Goal: Task Accomplishment & Management: Use online tool/utility

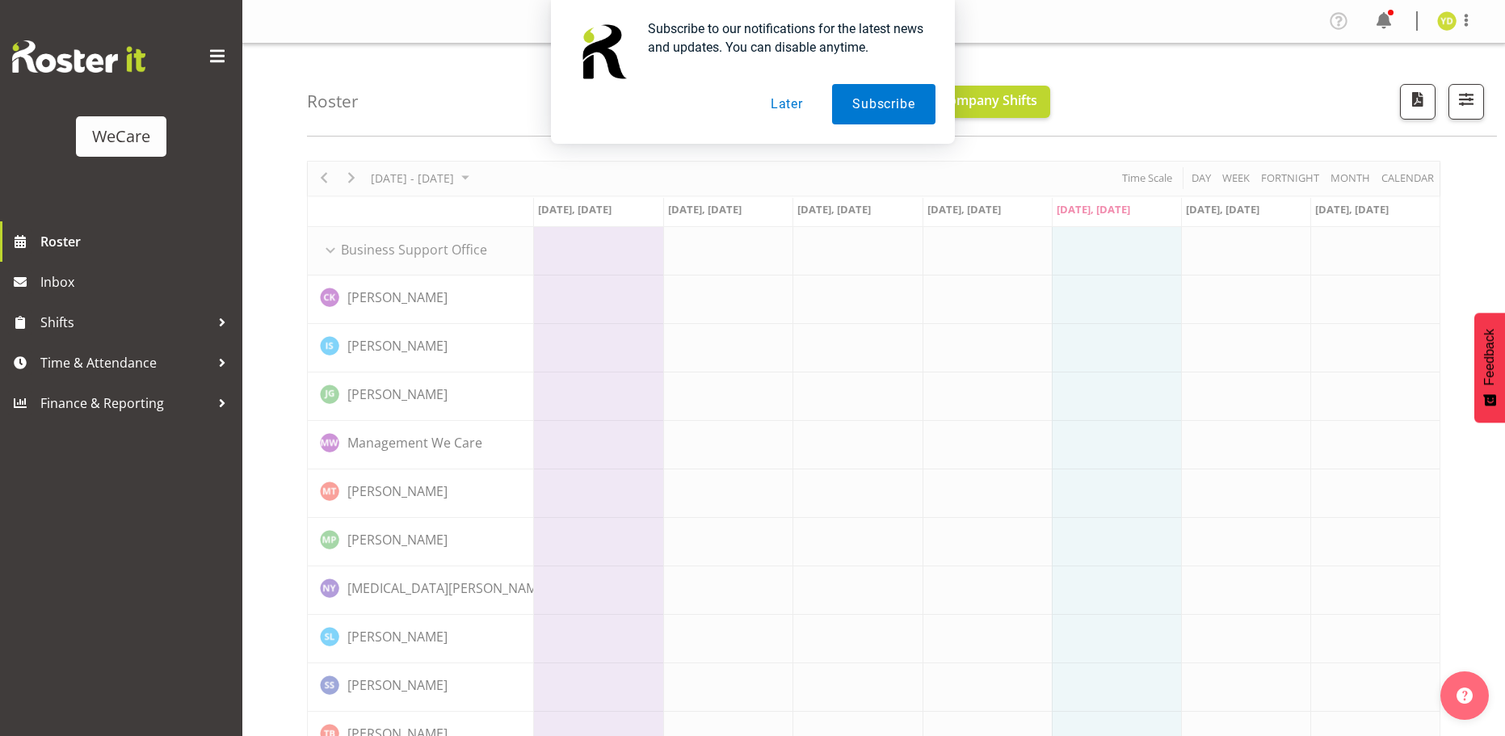
click at [785, 103] on button "Later" at bounding box center [786, 104] width 73 height 40
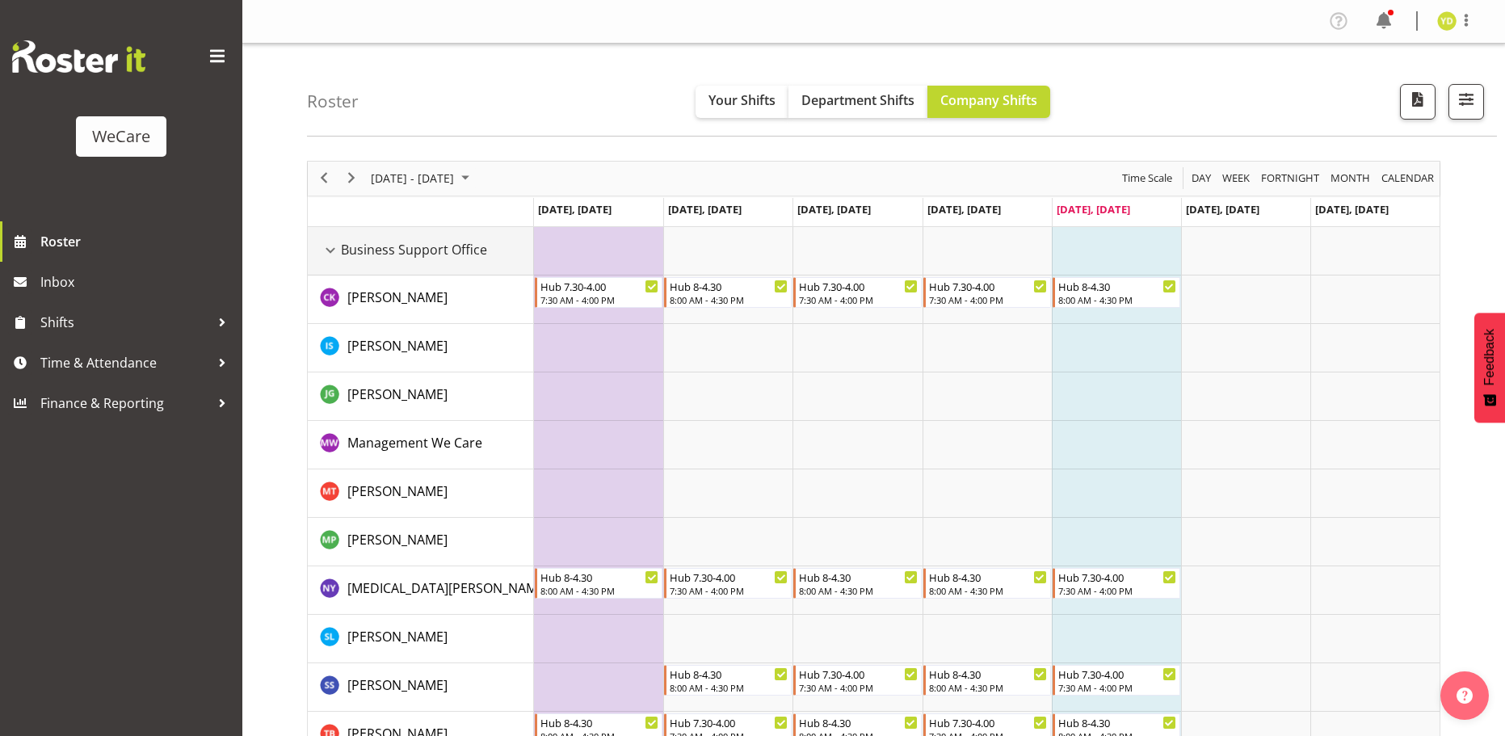
click at [331, 248] on div "Business Support Office resource" at bounding box center [330, 250] width 21 height 21
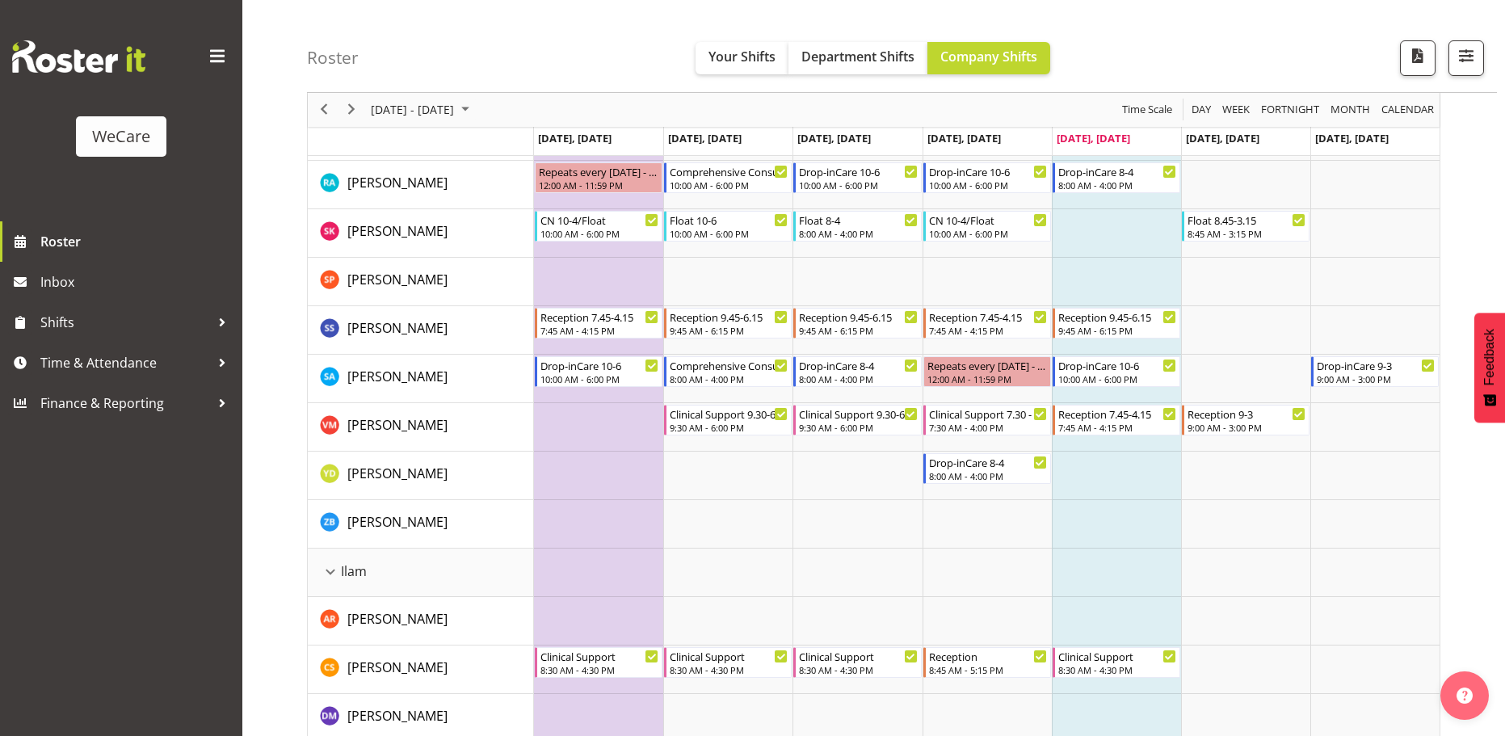
scroll to position [888, 0]
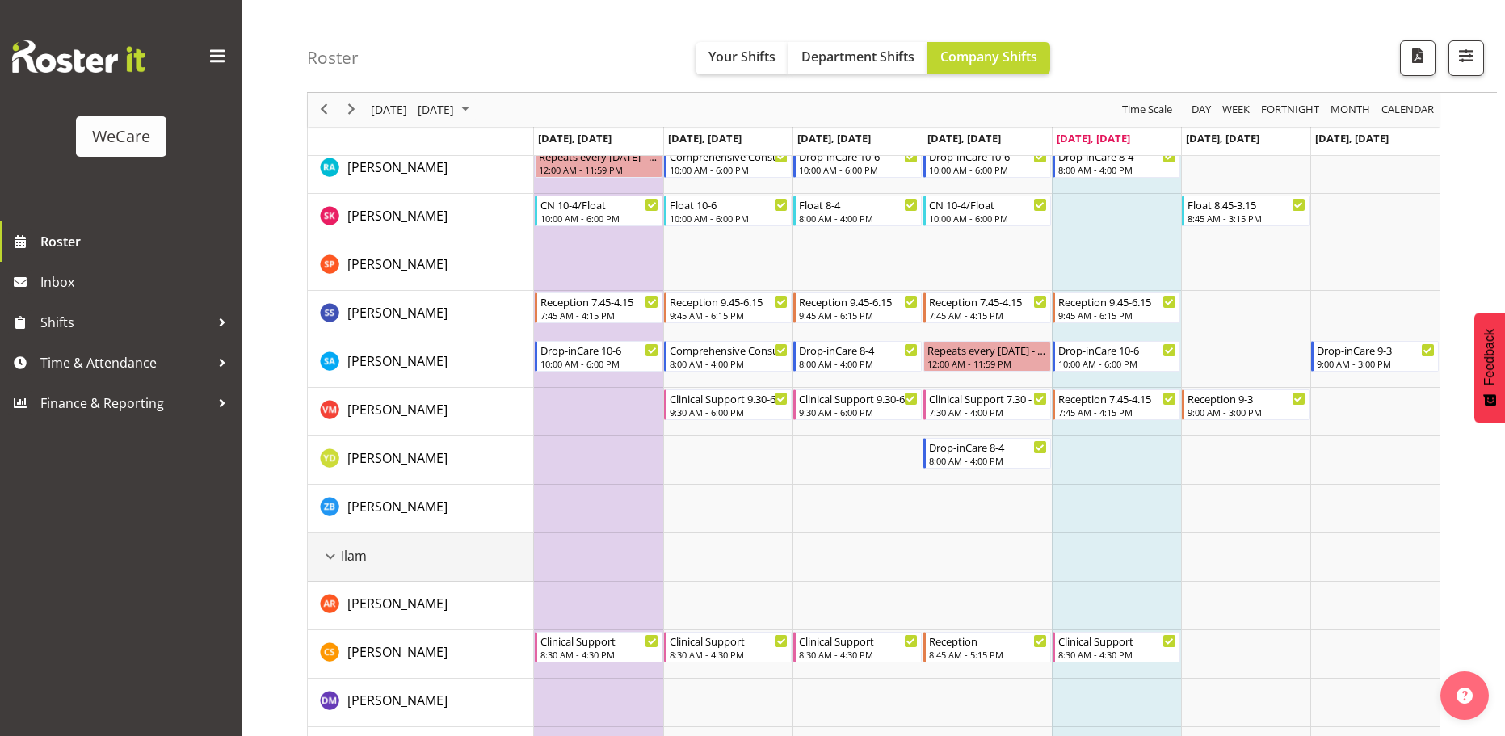
click at [334, 556] on div "Ilam resource" at bounding box center [330, 556] width 21 height 21
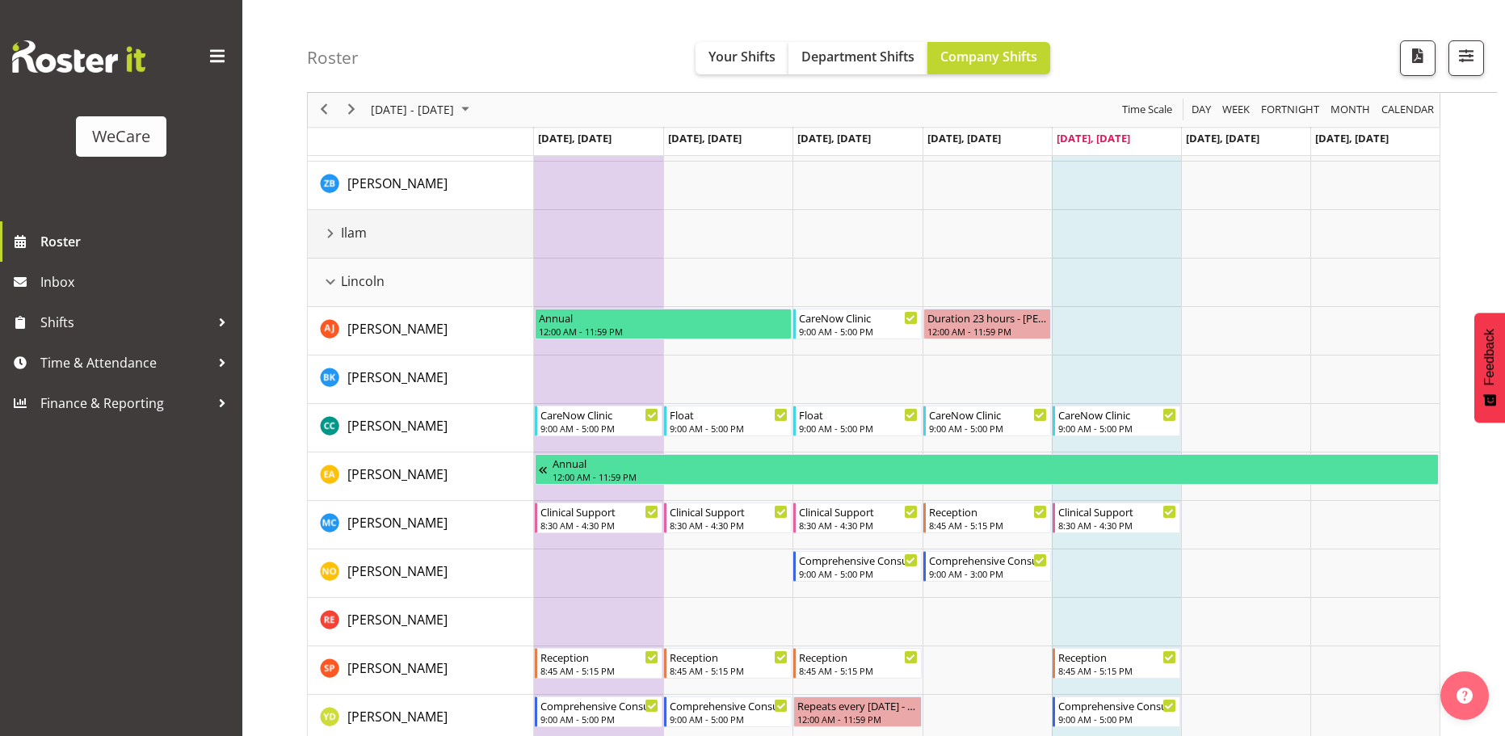
scroll to position [1292, 0]
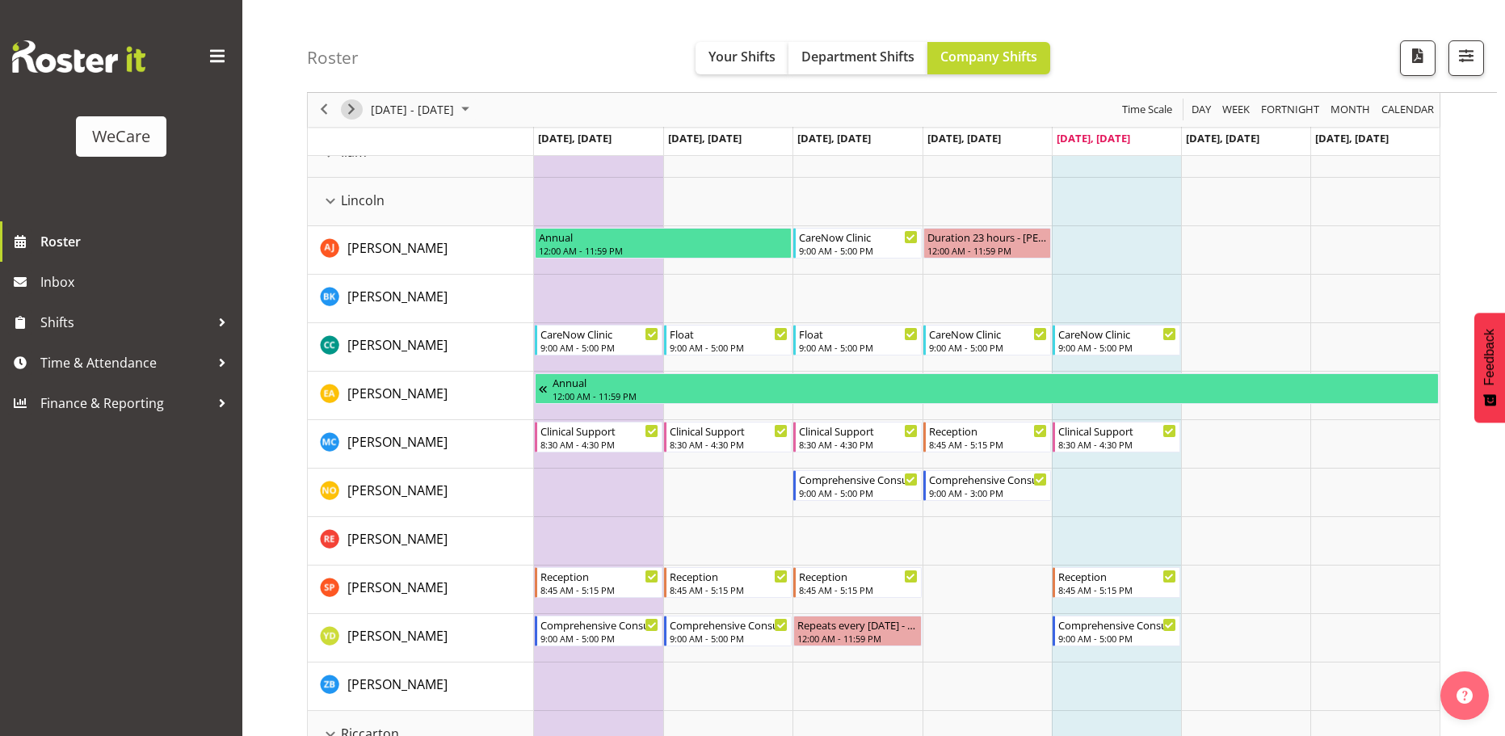
click at [353, 107] on span "Next" at bounding box center [351, 110] width 19 height 20
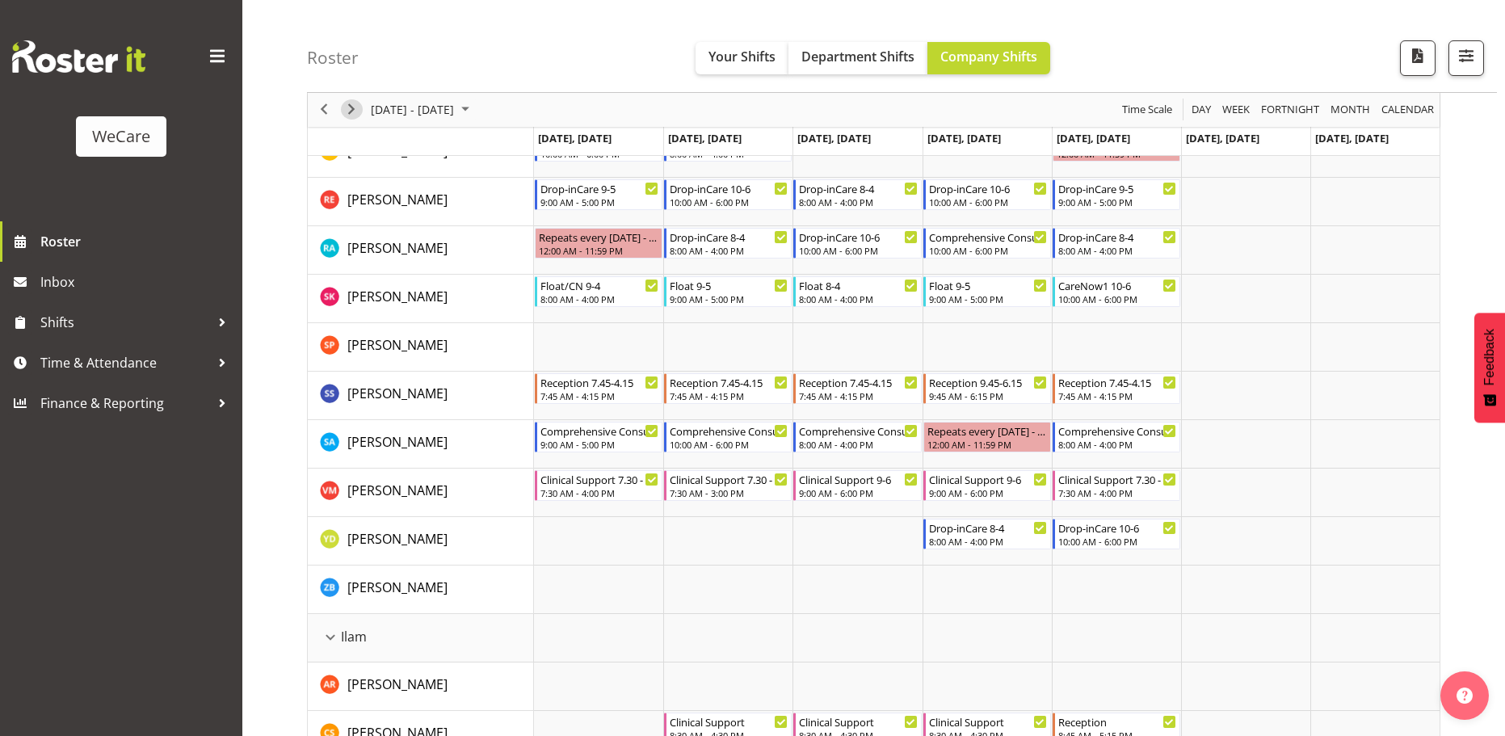
click at [353, 107] on span "Next" at bounding box center [351, 110] width 19 height 20
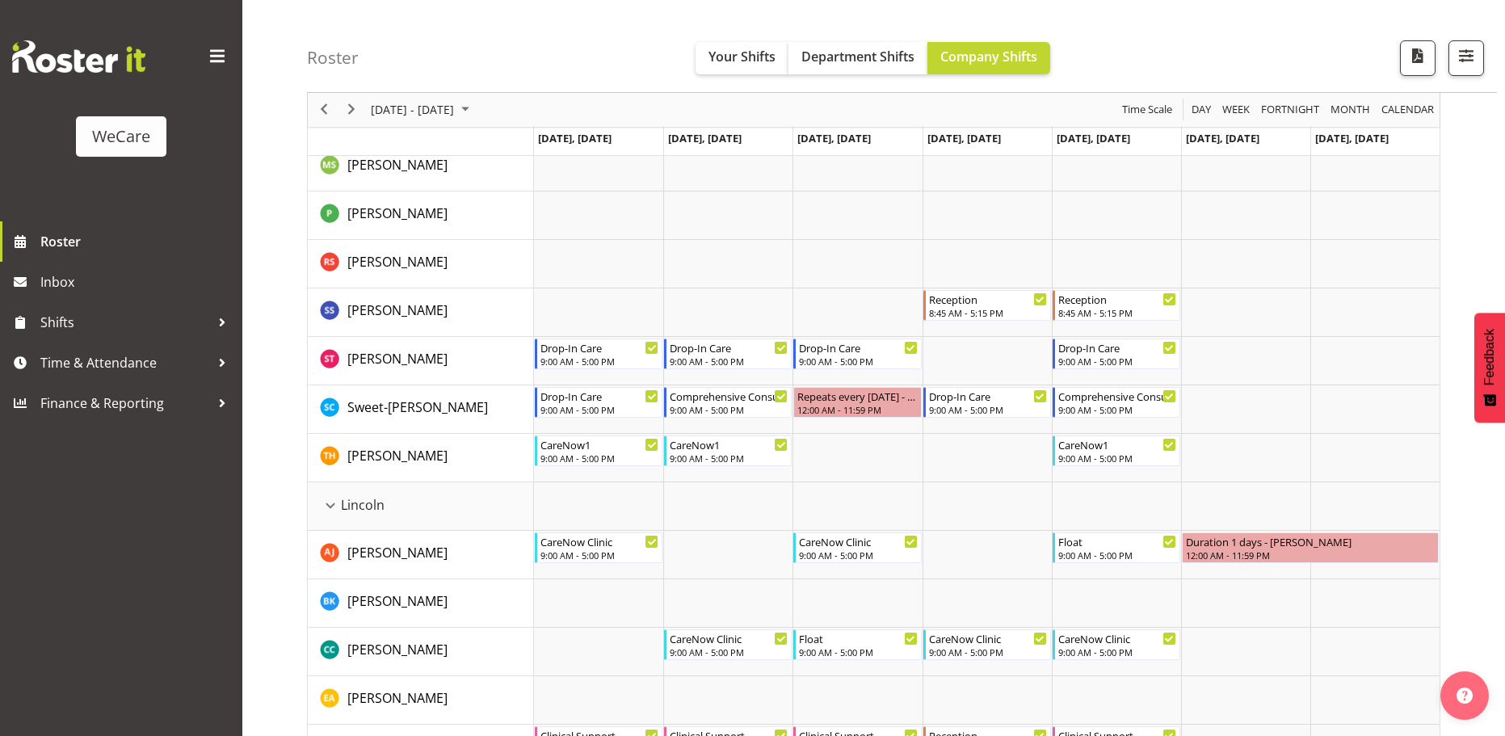
scroll to position [2261, 0]
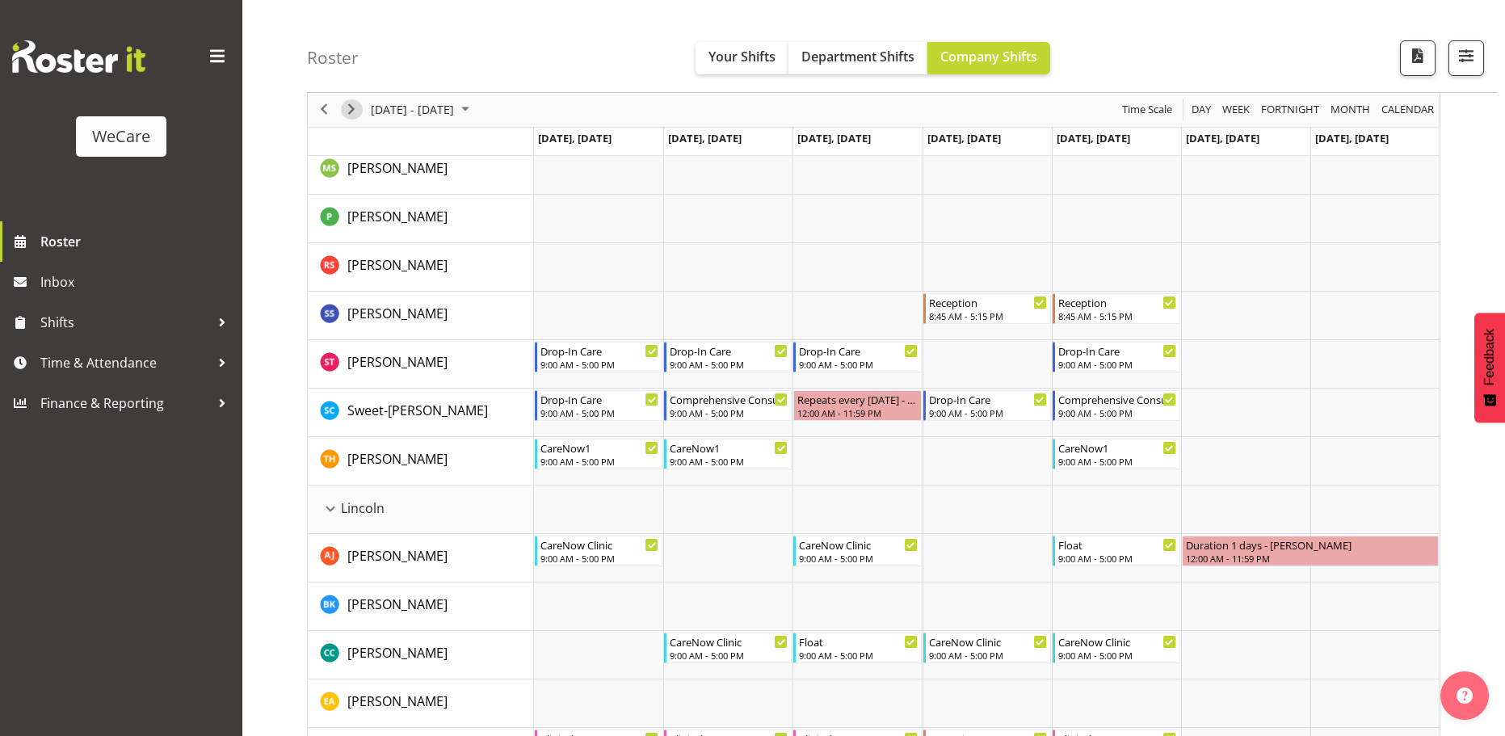
click at [353, 107] on span "Next" at bounding box center [351, 110] width 19 height 20
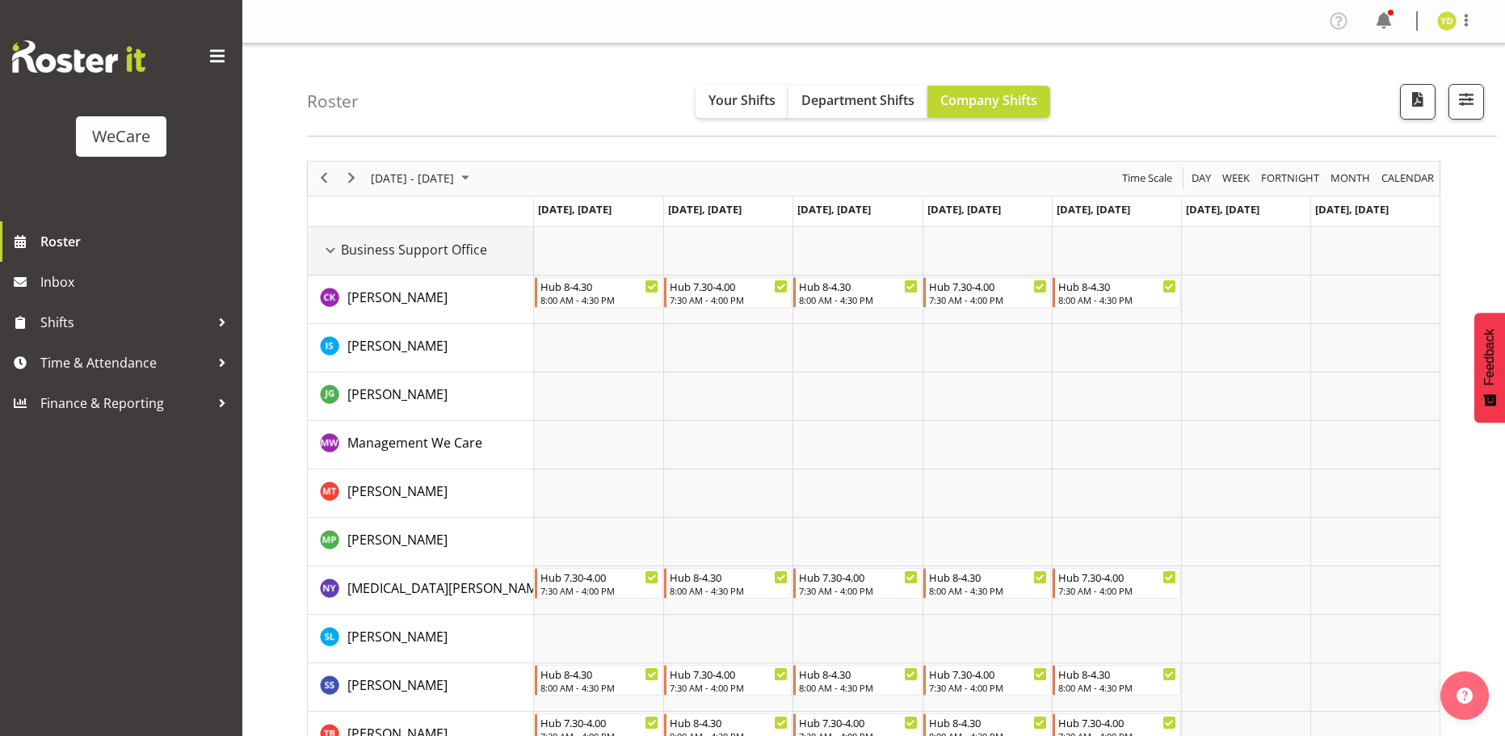
click at [332, 254] on div "Business Support Office resource" at bounding box center [330, 250] width 21 height 21
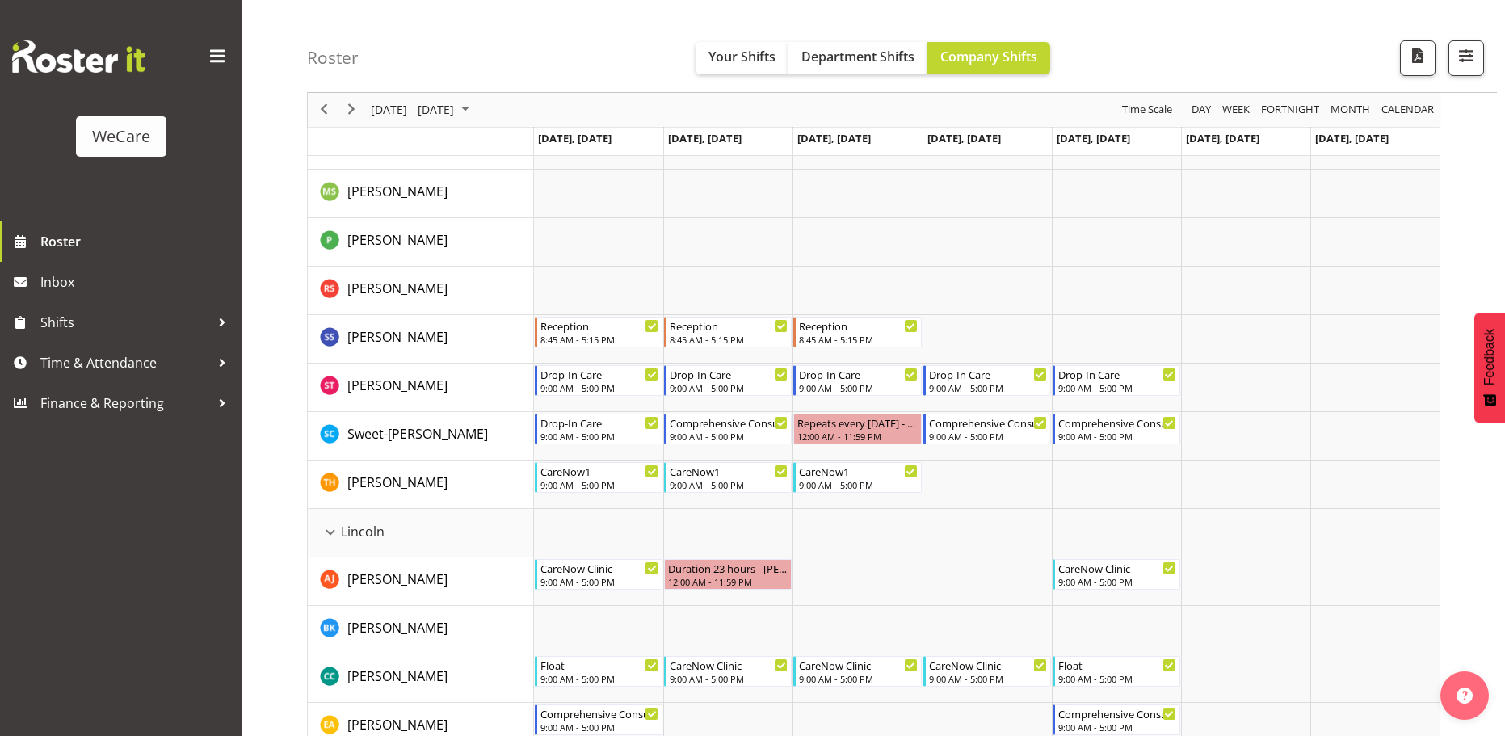
scroll to position [1534, 0]
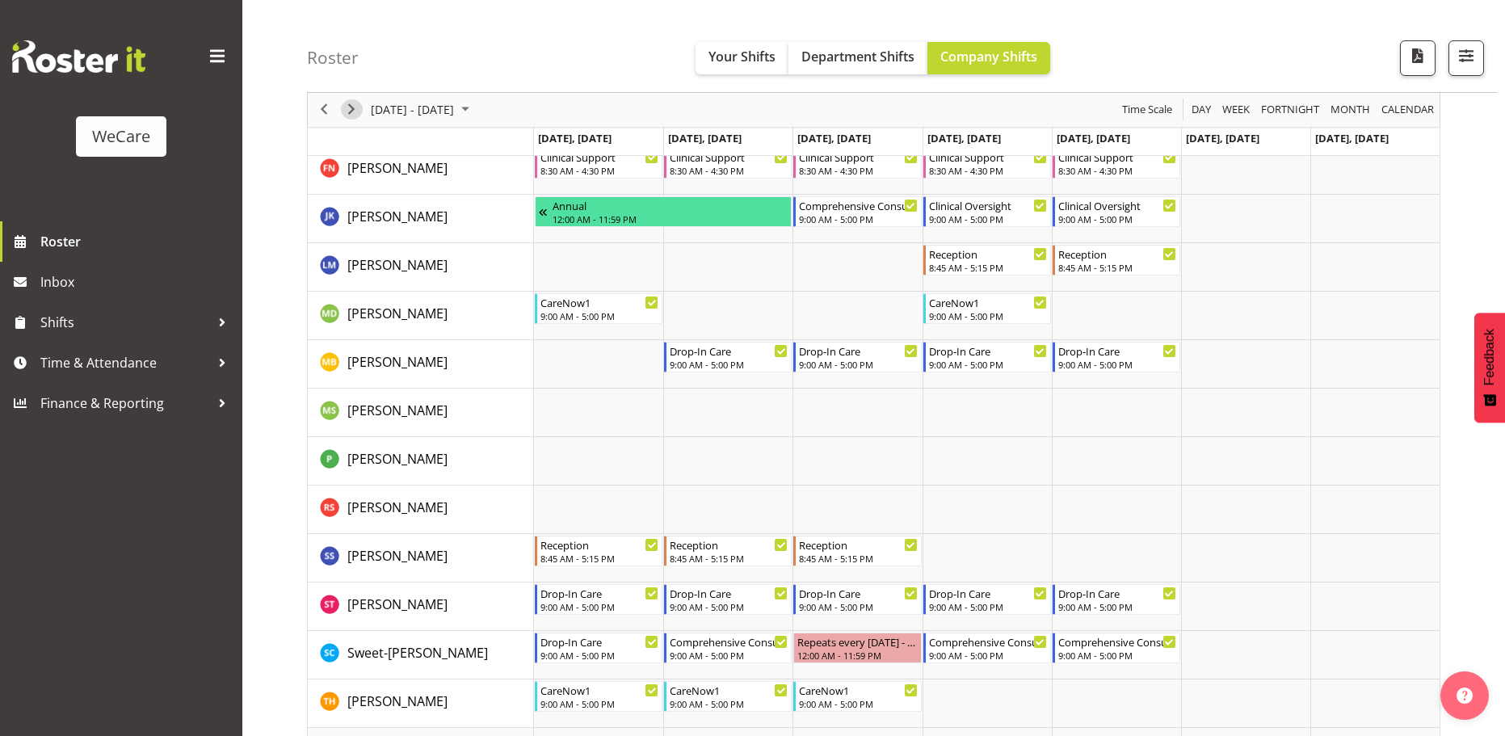
click at [353, 109] on span "Next" at bounding box center [351, 110] width 19 height 20
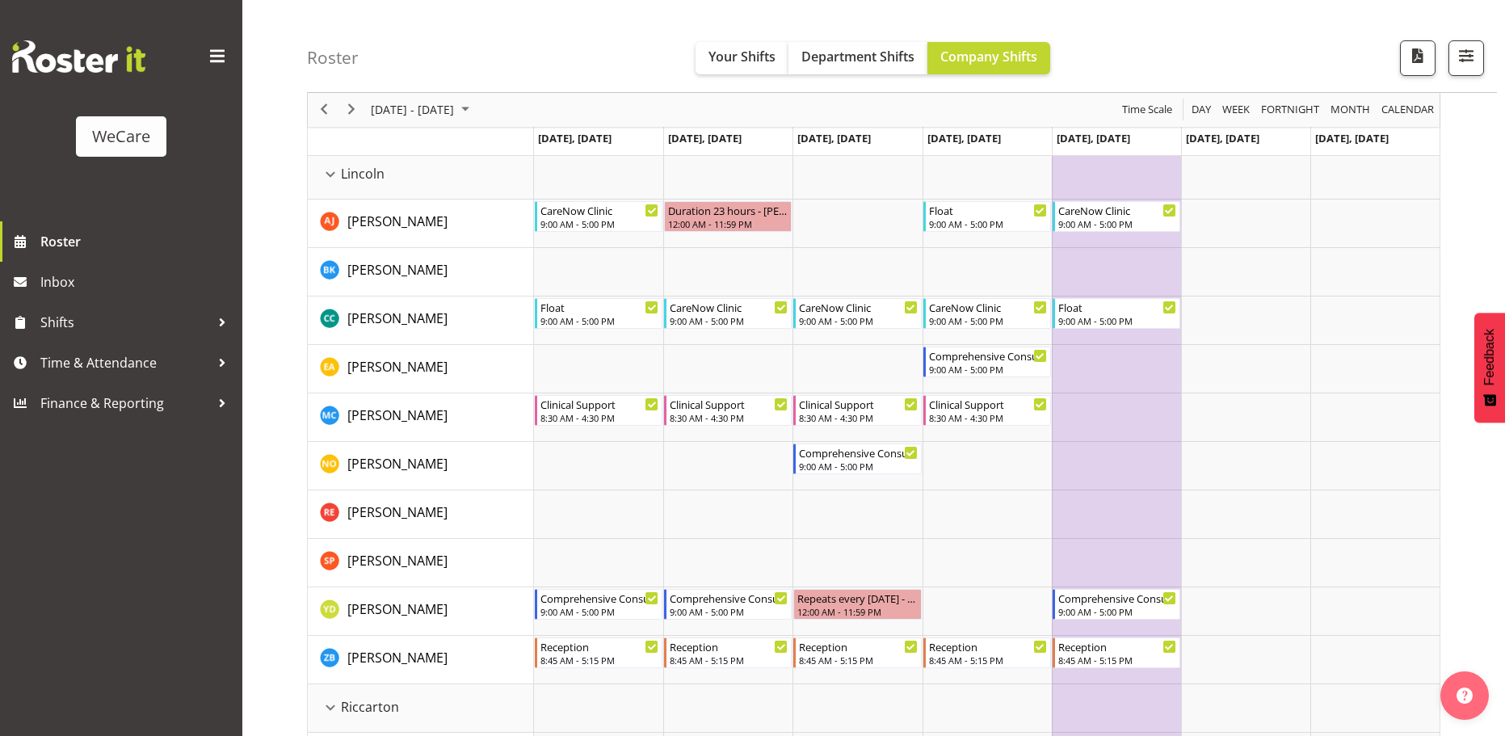
scroll to position [2665, 0]
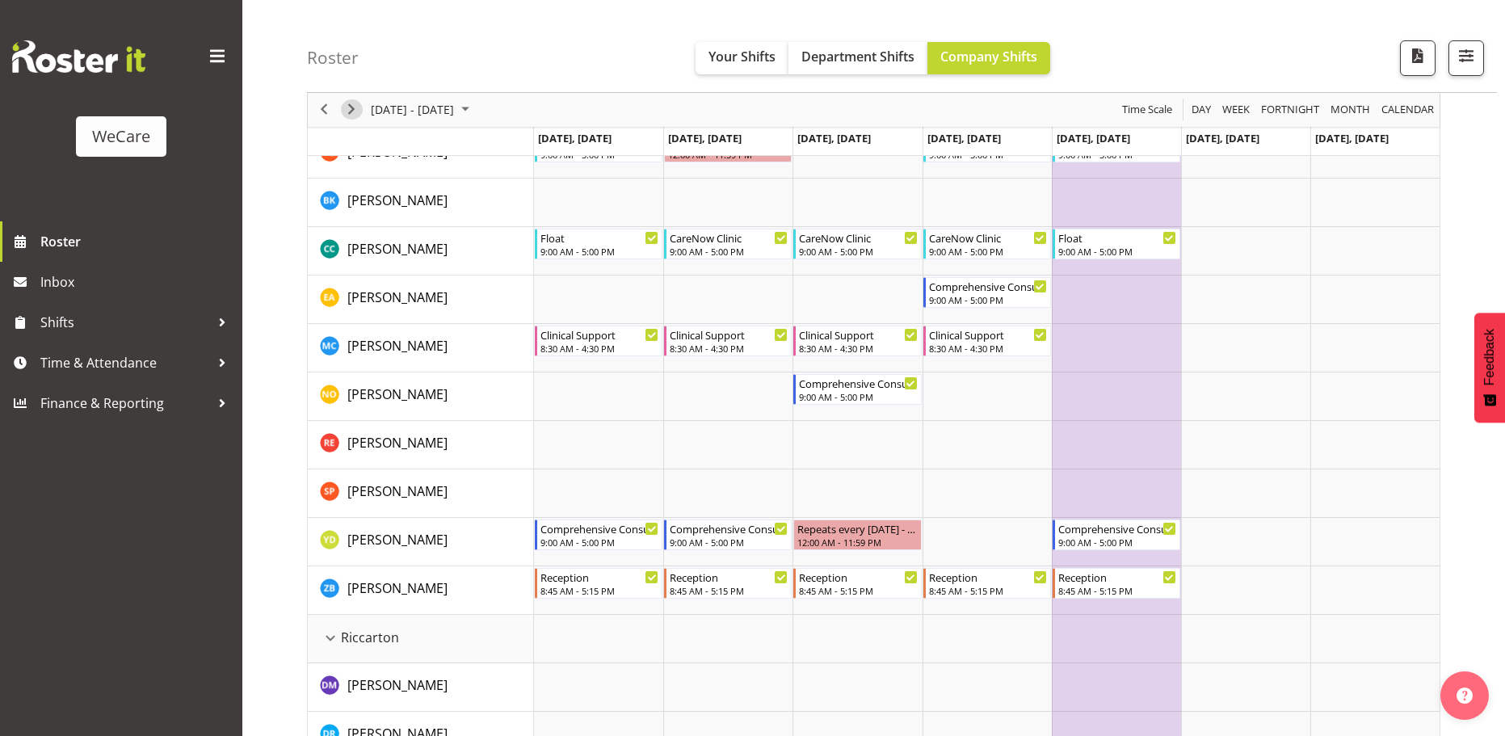
click at [353, 104] on span "Next" at bounding box center [351, 110] width 19 height 20
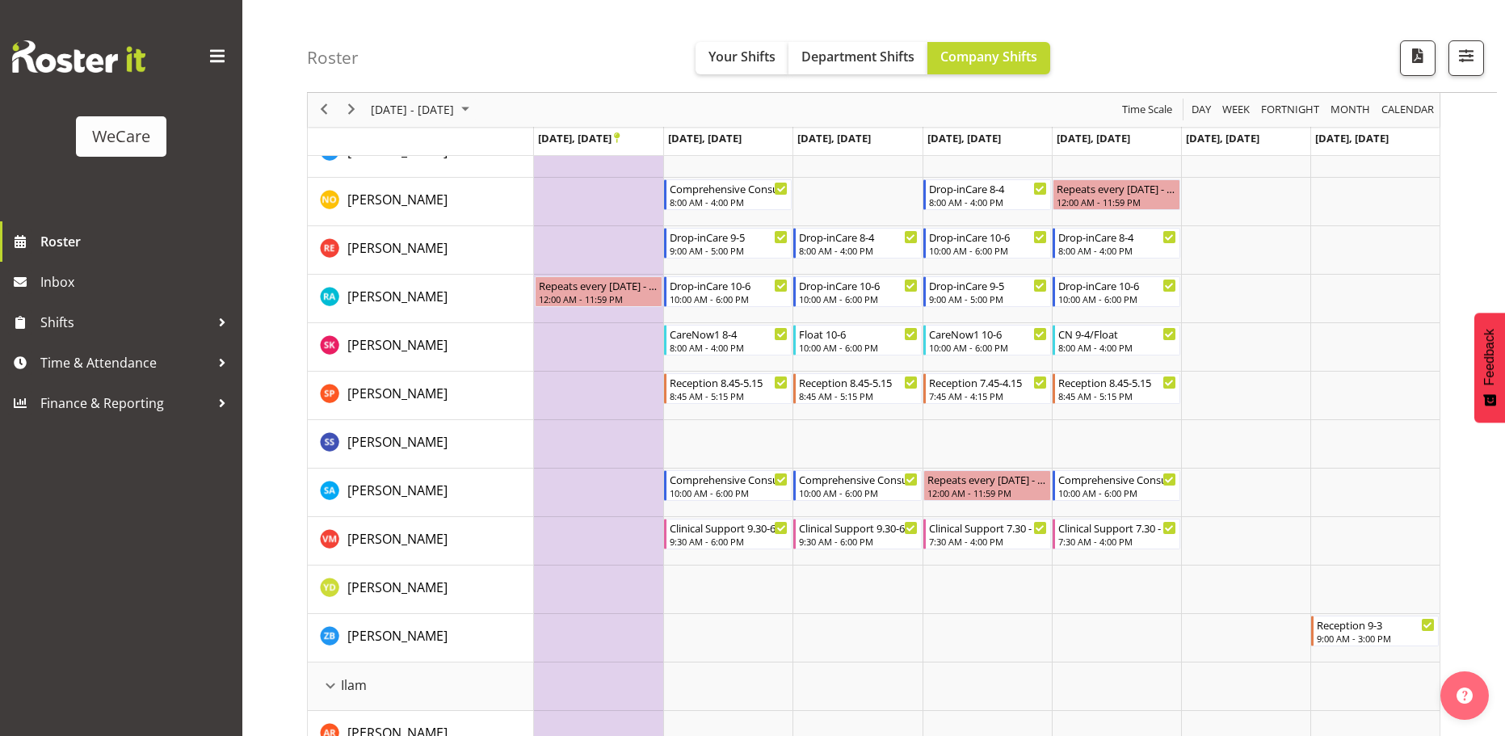
scroll to position [1211, 0]
click at [354, 106] on span "Next" at bounding box center [351, 110] width 19 height 20
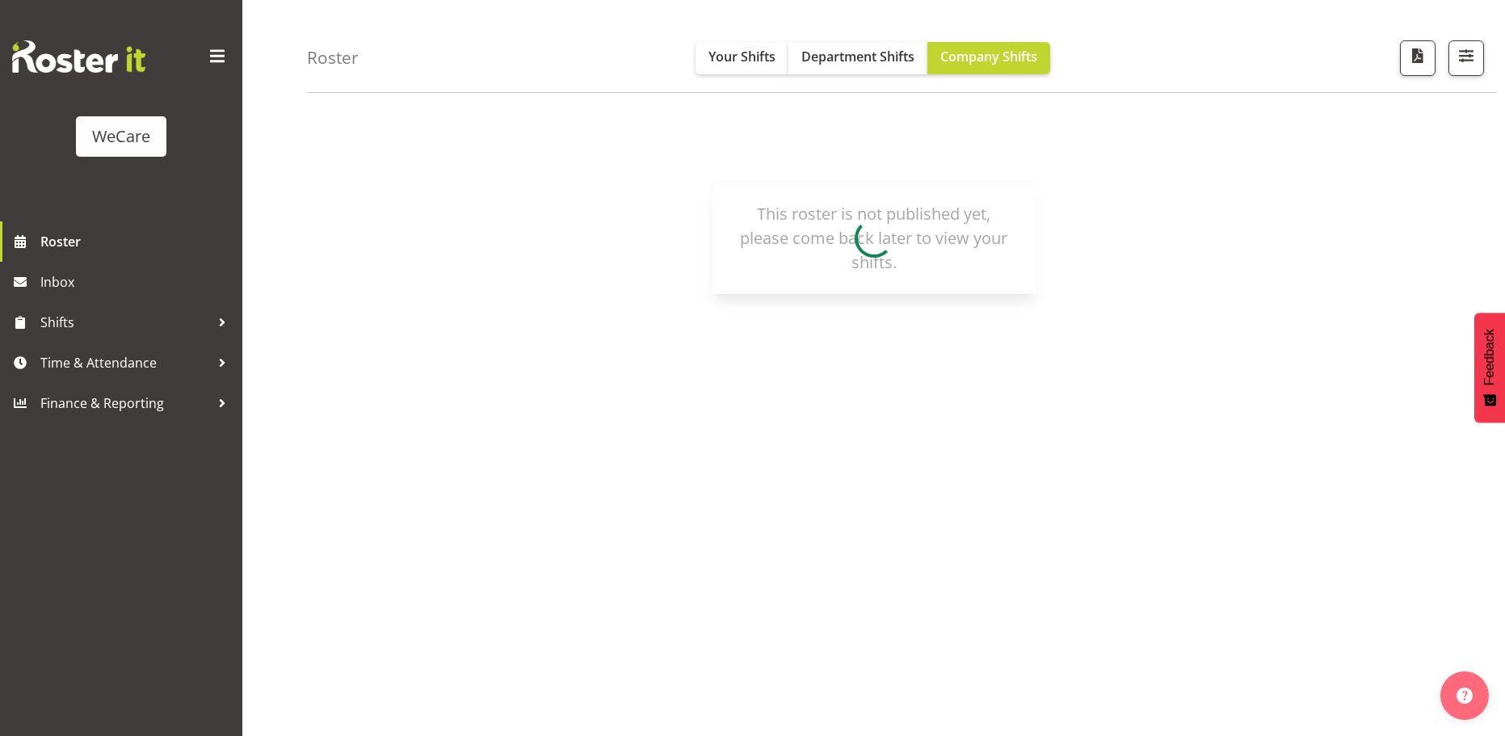
scroll to position [59, 0]
